Goal: Task Accomplishment & Management: Manage account settings

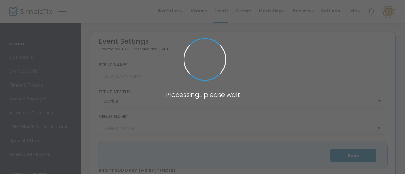
type input "FootNight Houston [DATE]"
type textarea "Houston FOOT Fetish PARTY Private & Discreet EntryTickling****Trampling****Foot…"
type input "Buy Tickets"
type input "footnight [GEOGRAPHIC_DATA] (colletes )"
